Goal: Information Seeking & Learning: Learn about a topic

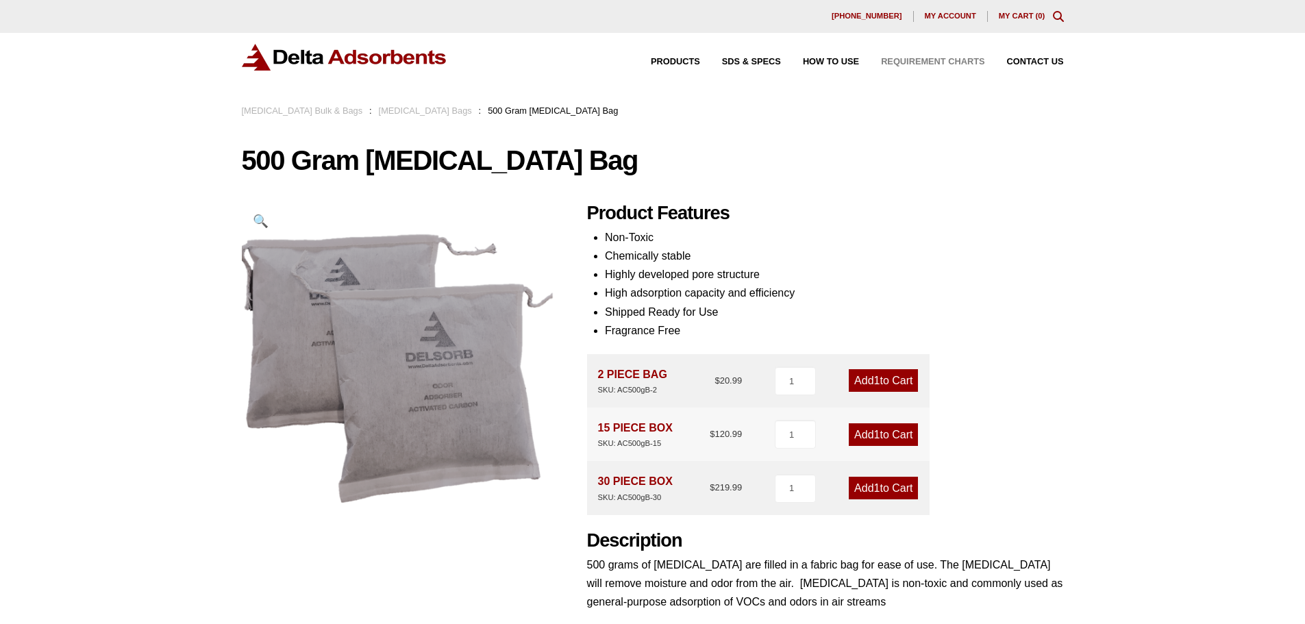
click at [937, 63] on span "Requirement Charts" at bounding box center [932, 62] width 103 height 9
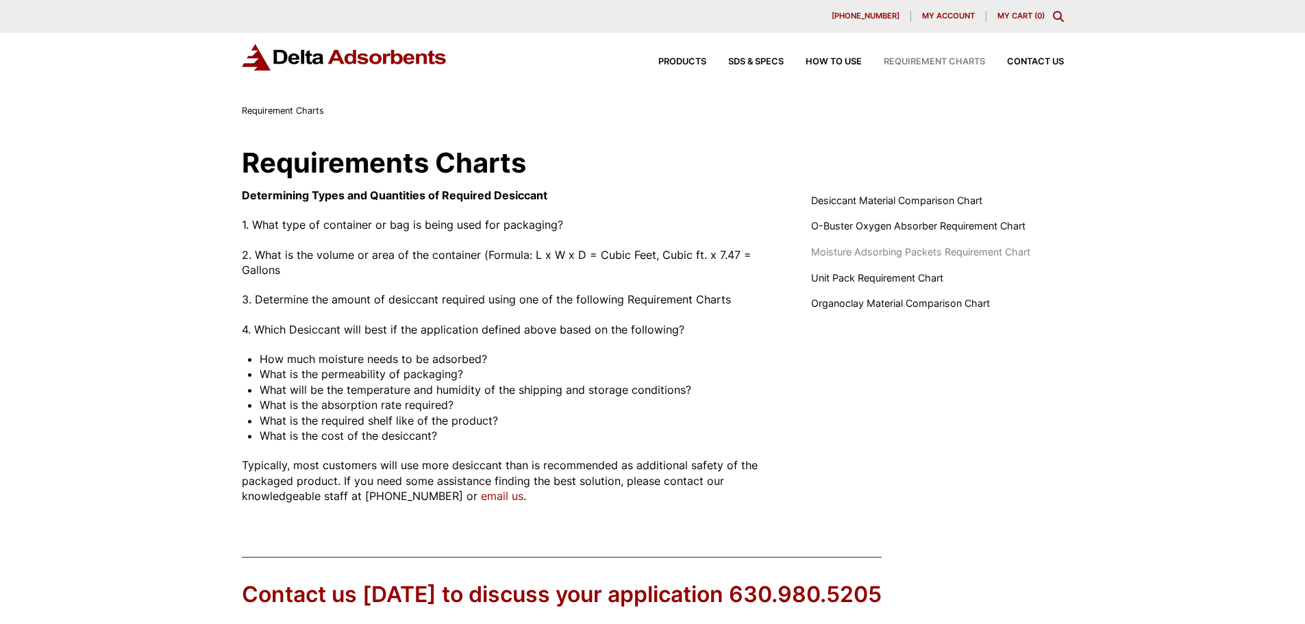
click at [897, 250] on span "Moisture Adsorbing Packets Requirement Chart" at bounding box center [920, 252] width 219 height 15
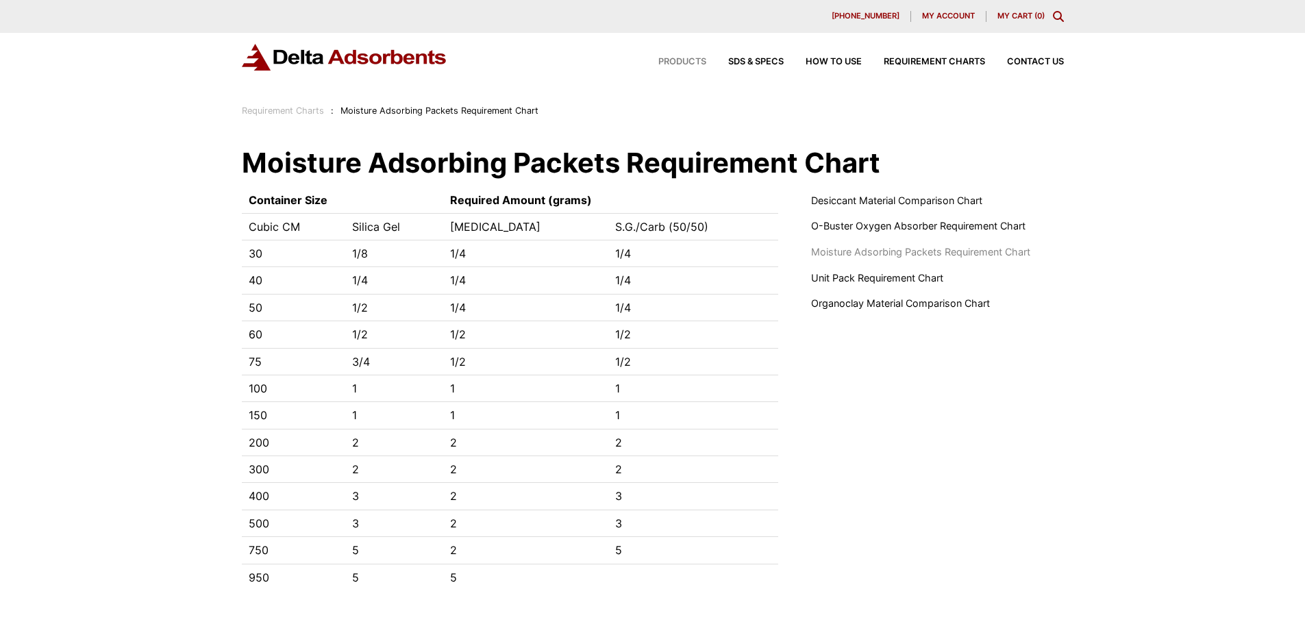
click at [675, 64] on span "Products" at bounding box center [682, 62] width 48 height 9
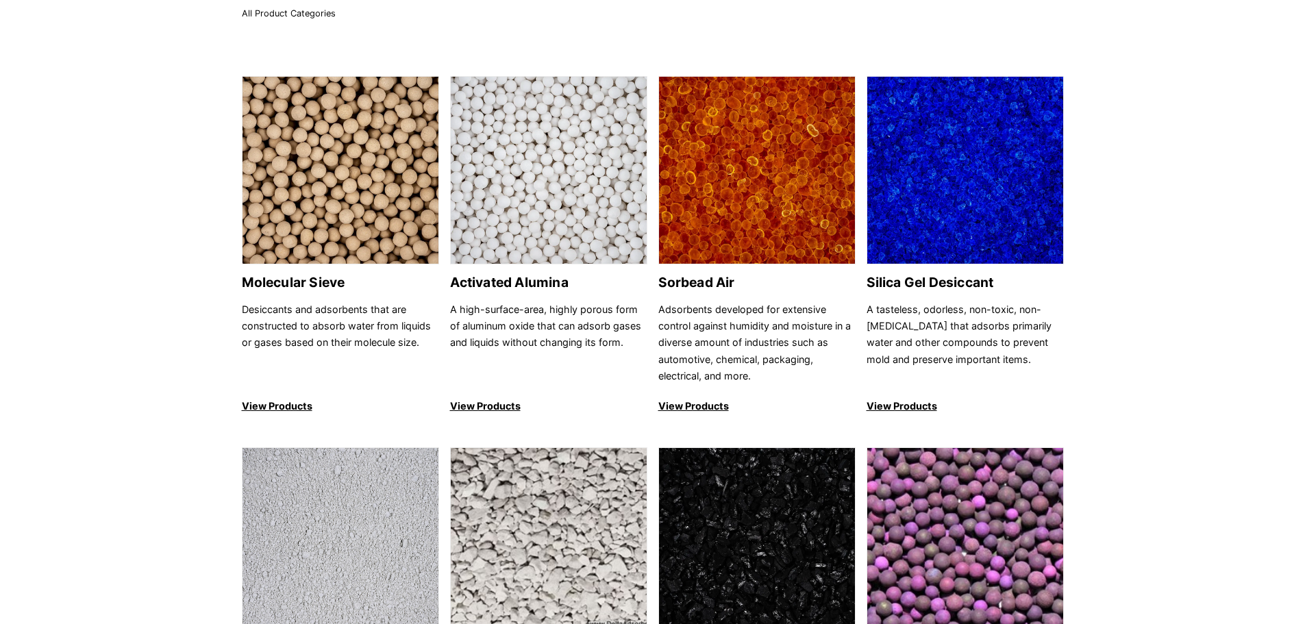
scroll to position [228, 0]
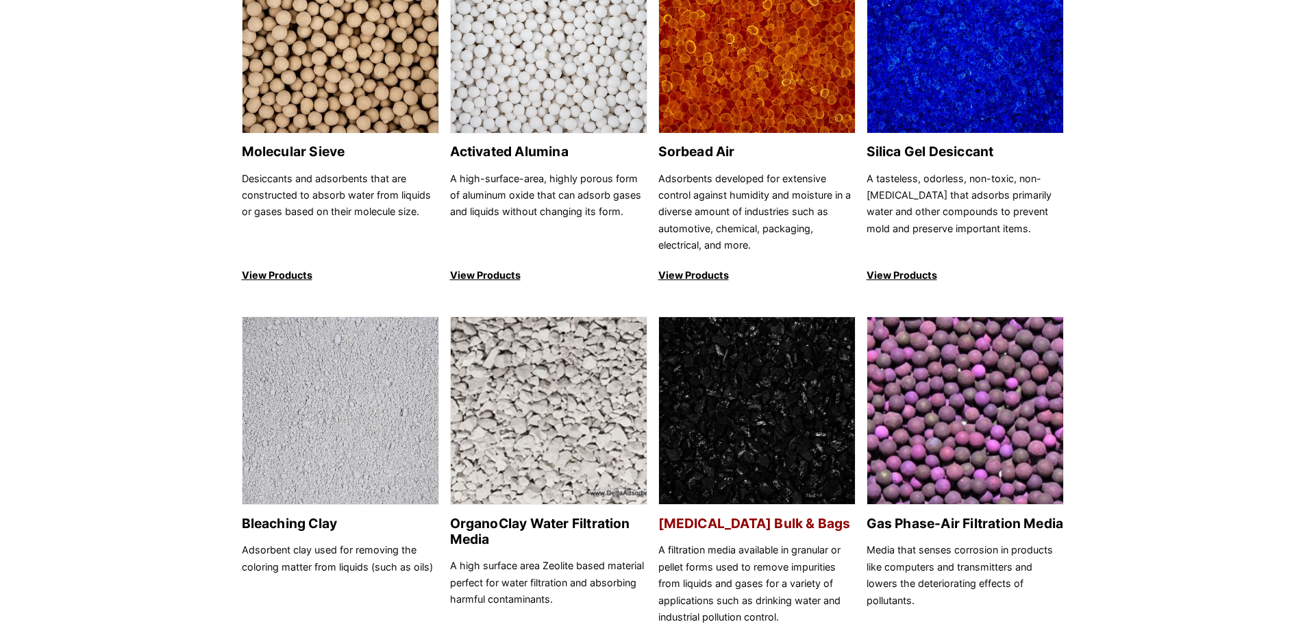
click at [742, 455] on img at bounding box center [757, 411] width 196 height 188
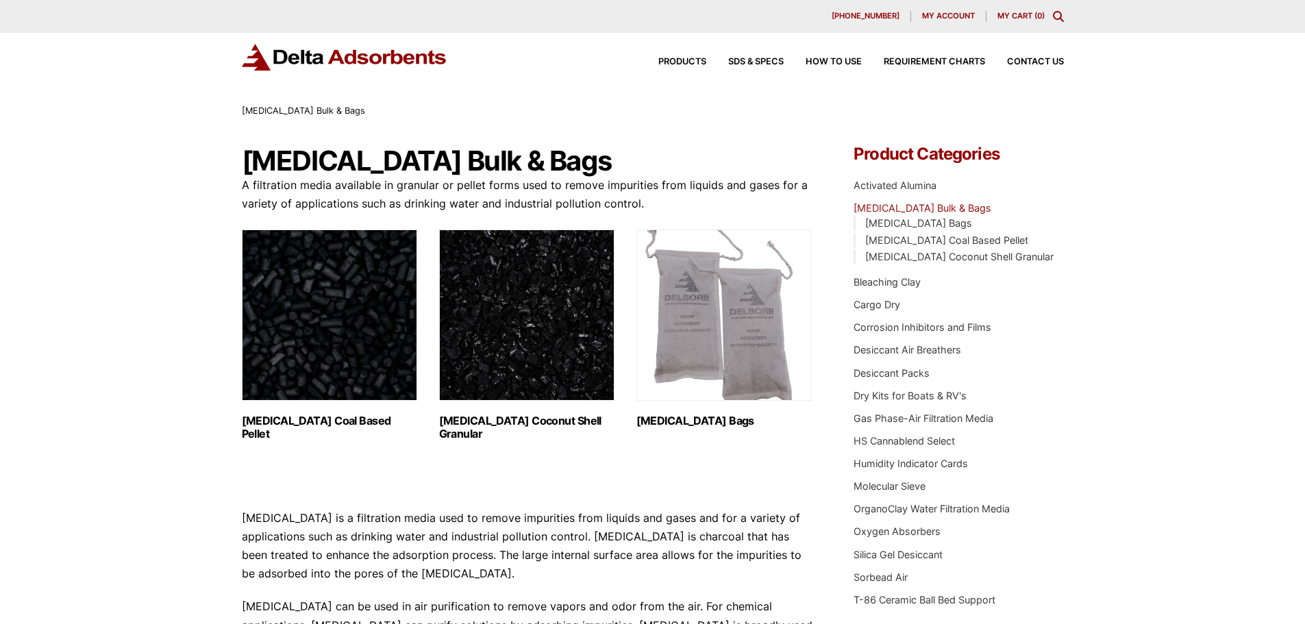
click at [740, 360] on img "Visit product category Activated Carbon Bags" at bounding box center [723, 314] width 175 height 171
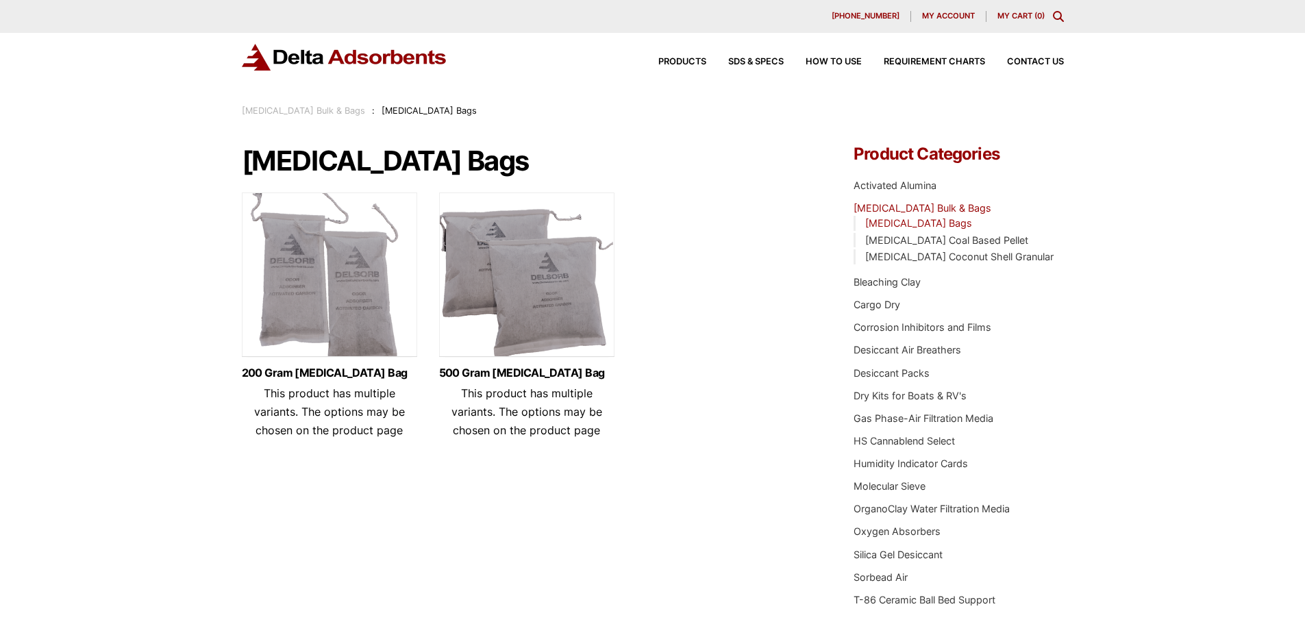
click at [530, 314] on img at bounding box center [526, 277] width 175 height 171
